Goal: Find specific page/section: Find specific page/section

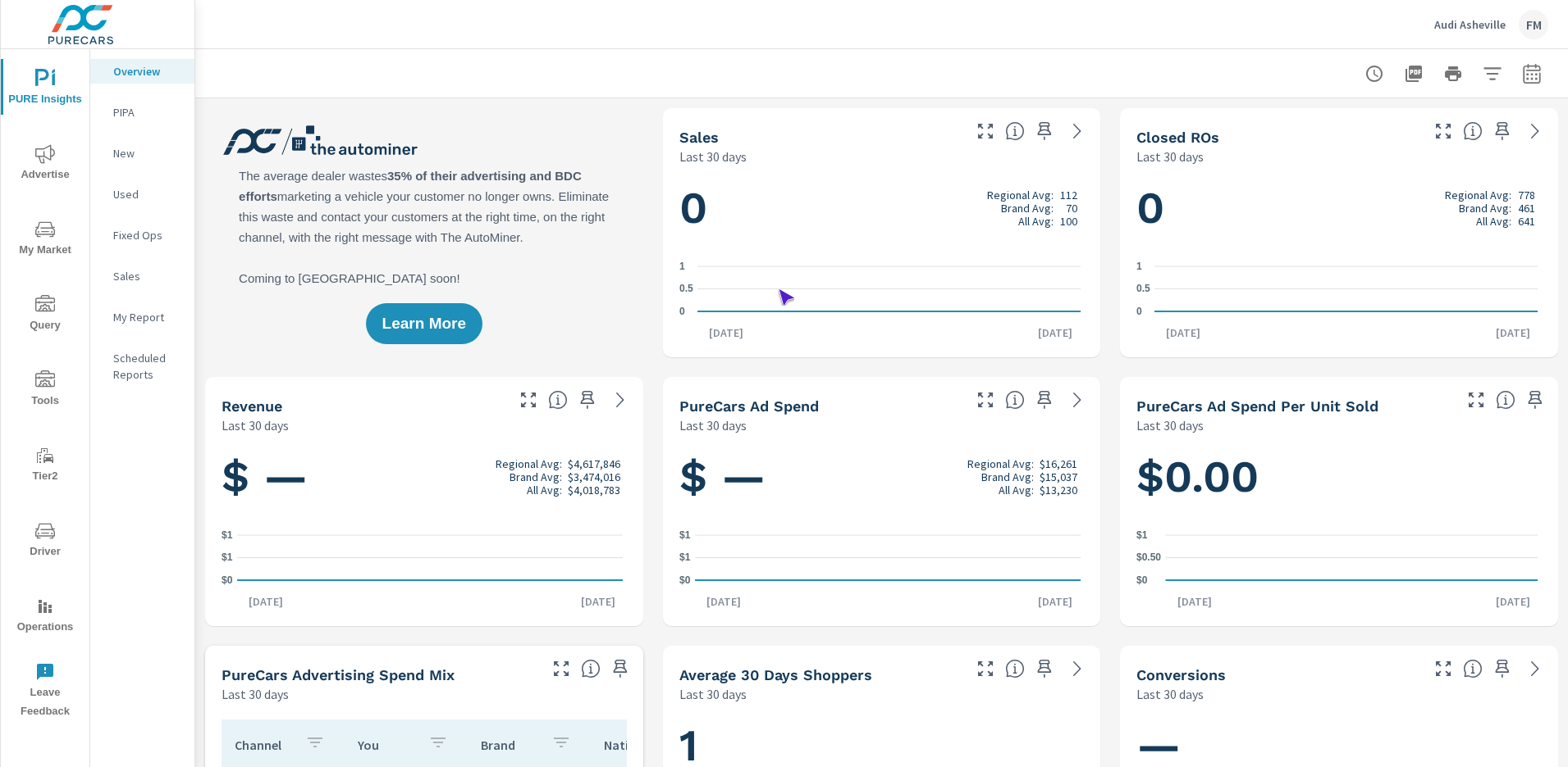
scroll to position [1, 0]
click at [45, 617] on span "Operations" at bounding box center [45, 617] width 78 height 40
